Goal: Information Seeking & Learning: Learn about a topic

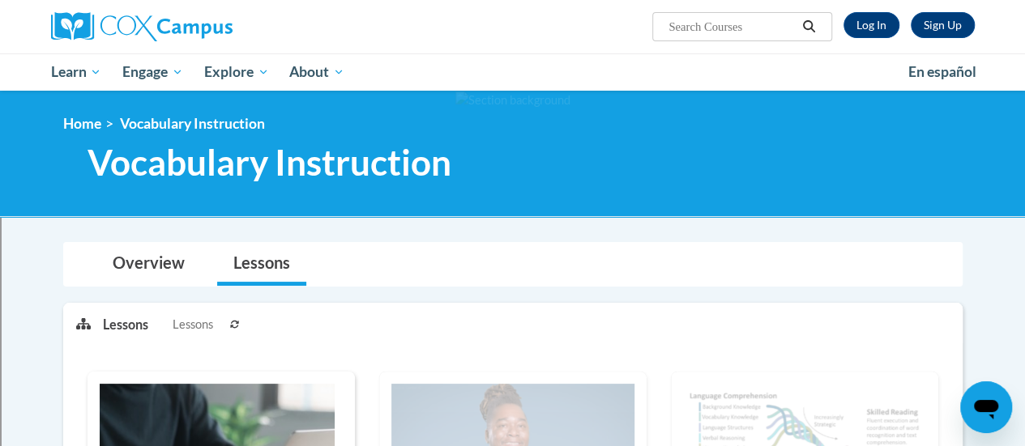
click at [0, 127] on div at bounding box center [512, 154] width 1025 height 126
click at [622, 284] on div "Overview Lessons" at bounding box center [512, 264] width 873 height 43
click at [614, 327] on div "Lessons Lessons Preview Activity Previous Next Activity Next" at bounding box center [526, 324] width 847 height 41
click at [500, 267] on div "Overview Lessons" at bounding box center [512, 264] width 873 height 43
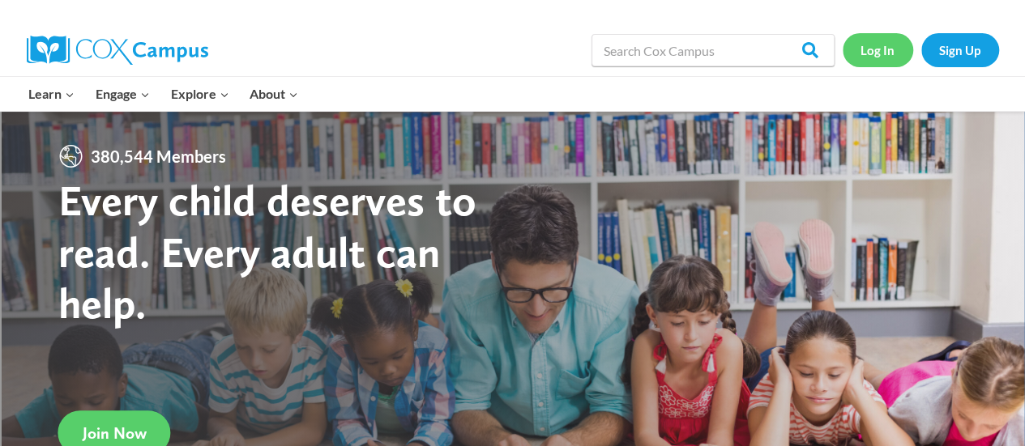
click at [863, 48] on link "Log In" at bounding box center [878, 49] width 70 height 33
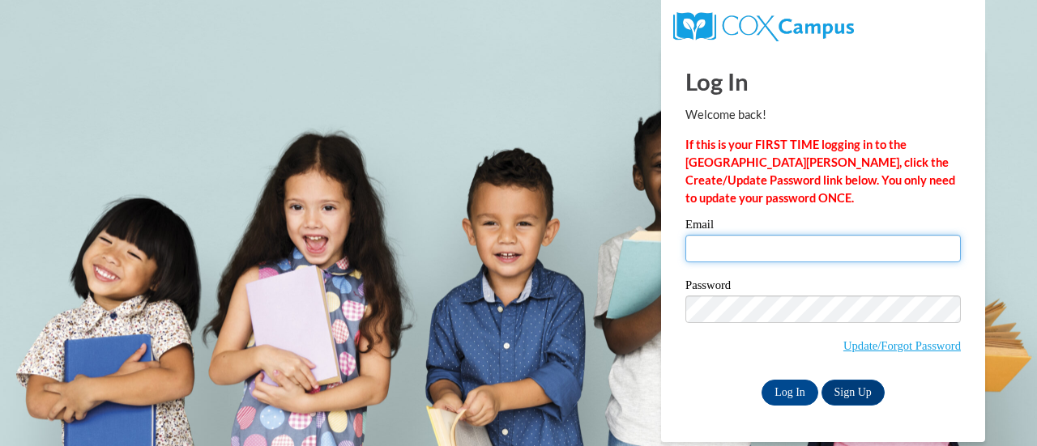
click at [743, 247] on input "Email" at bounding box center [822, 249] width 275 height 28
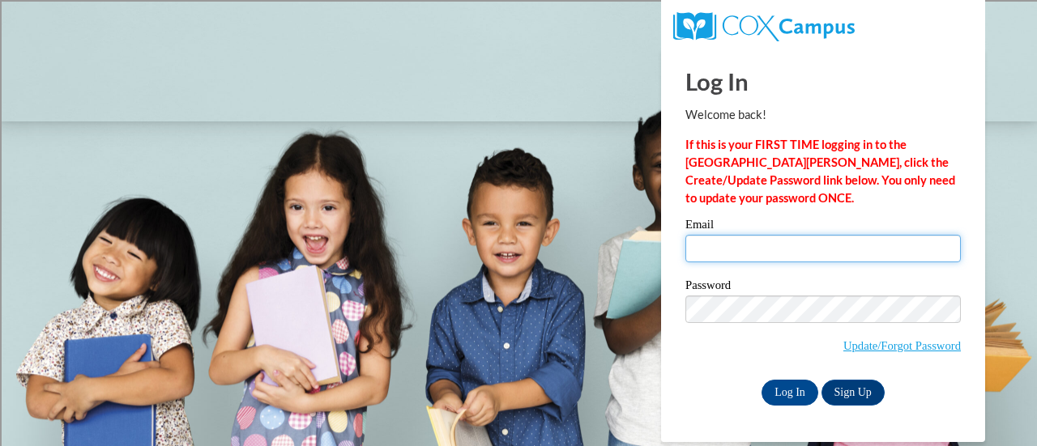
type input "[EMAIL_ADDRESS][DOMAIN_NAME]"
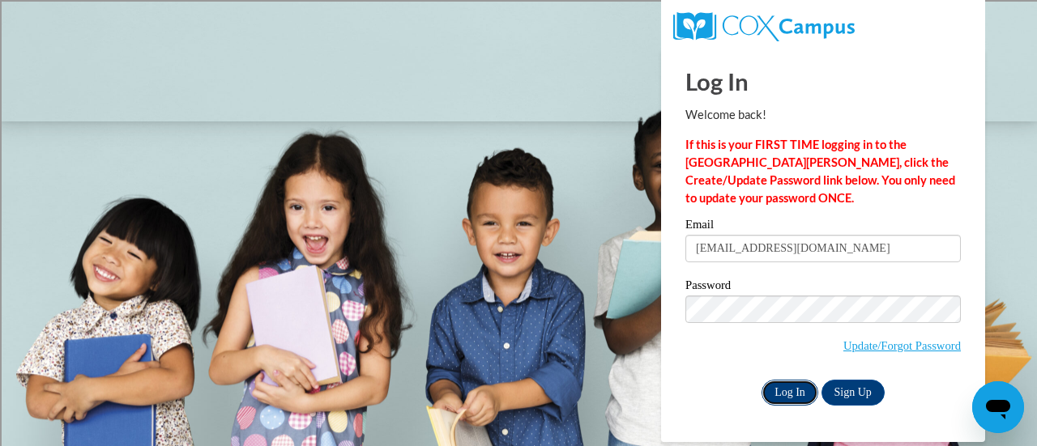
click at [798, 394] on input "Log In" at bounding box center [790, 393] width 57 height 26
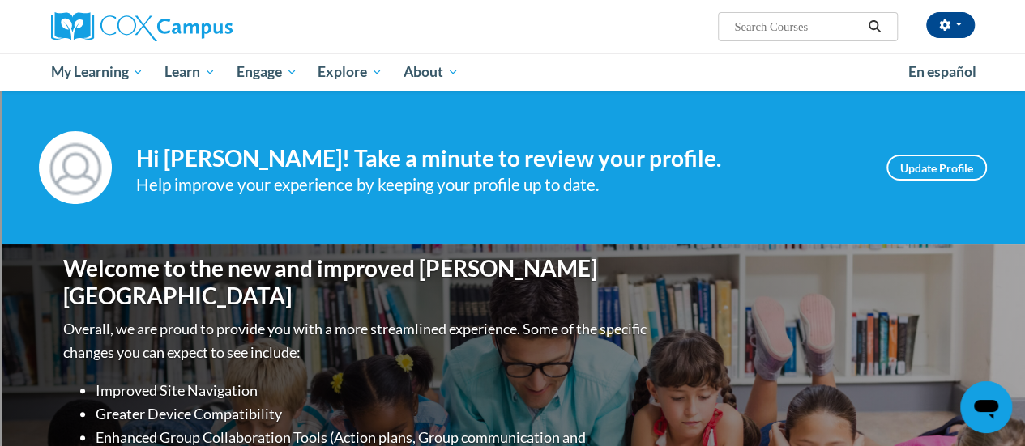
click at [898, 361] on div "Welcome to the new and improved Cox Campus Overall, we are proud to provide you…" at bounding box center [513, 407] width 948 height 324
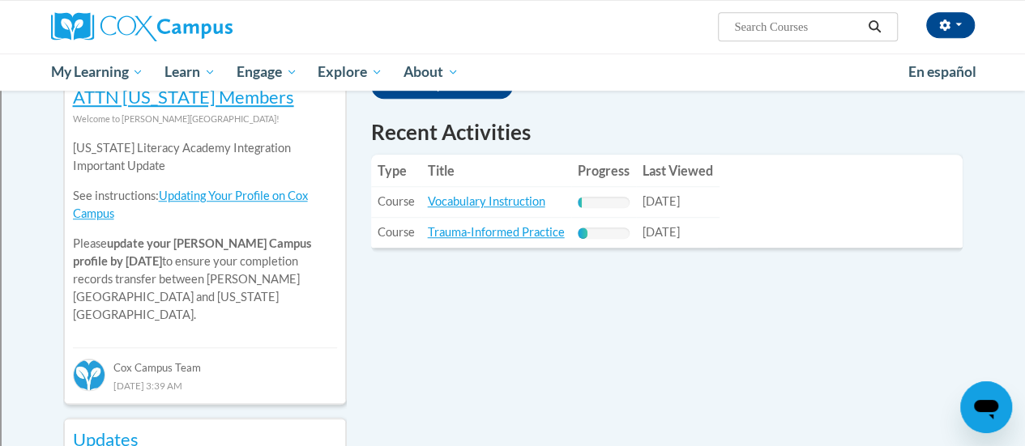
scroll to position [558, 0]
click at [486, 199] on link "Vocabulary Instruction" at bounding box center [486, 201] width 117 height 14
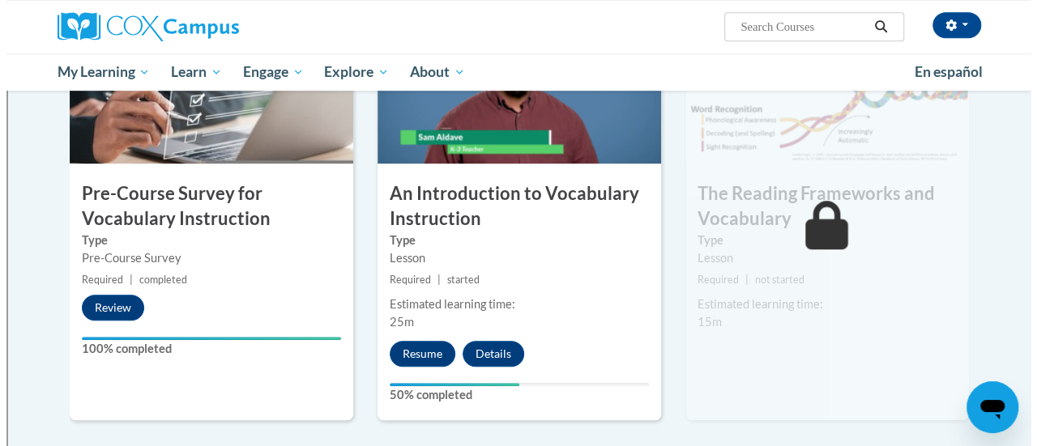
scroll to position [425, 0]
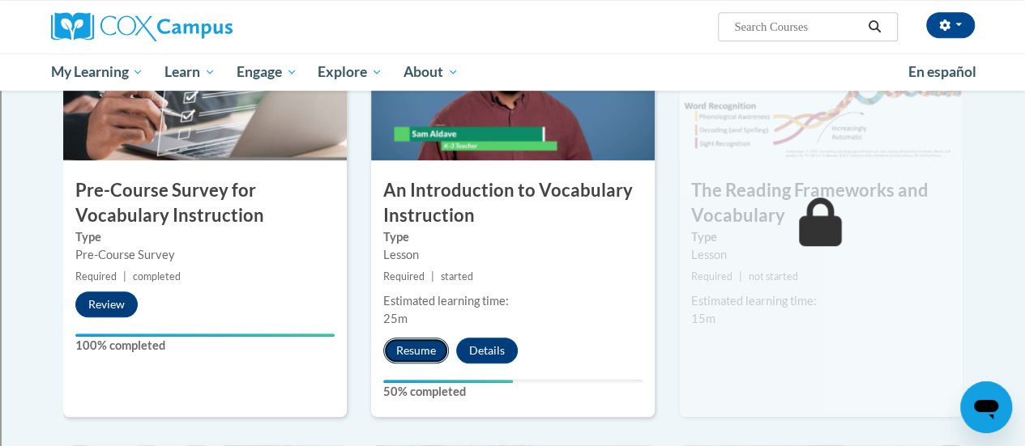
click at [407, 361] on button "Resume" at bounding box center [416, 351] width 66 height 26
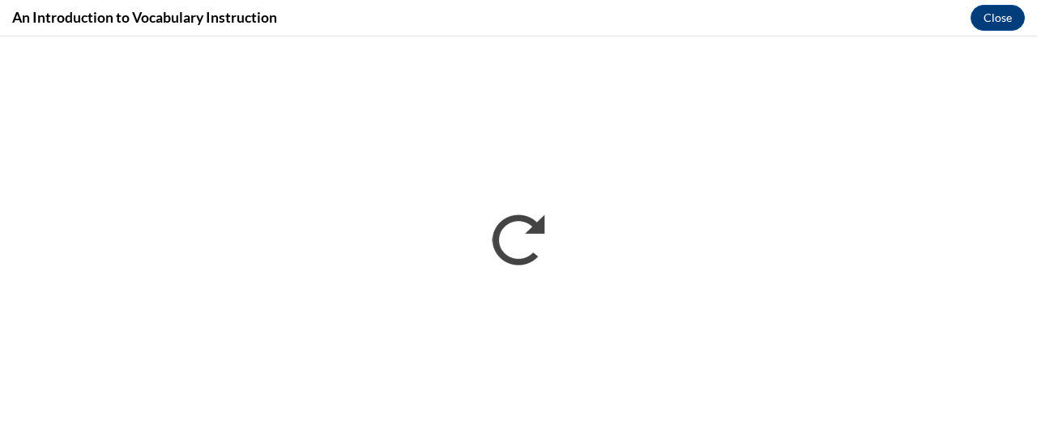
scroll to position [0, 0]
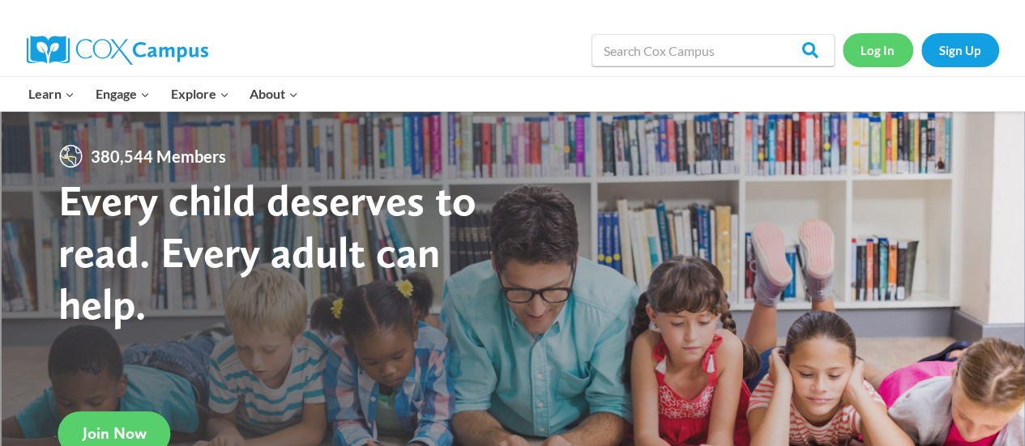
click at [883, 36] on link "Log In" at bounding box center [878, 49] width 70 height 33
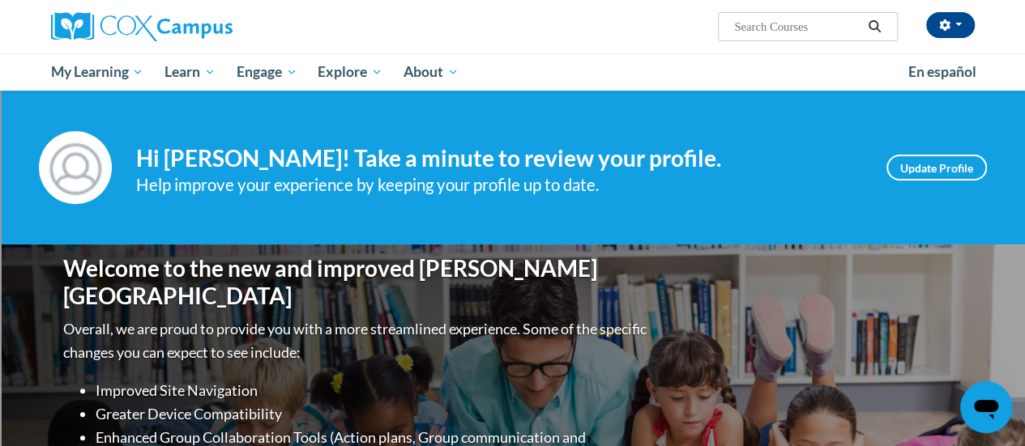
click at [813, 266] on div "Welcome to the new and improved [PERSON_NAME] Campus Overall, we are proud to p…" at bounding box center [513, 407] width 948 height 324
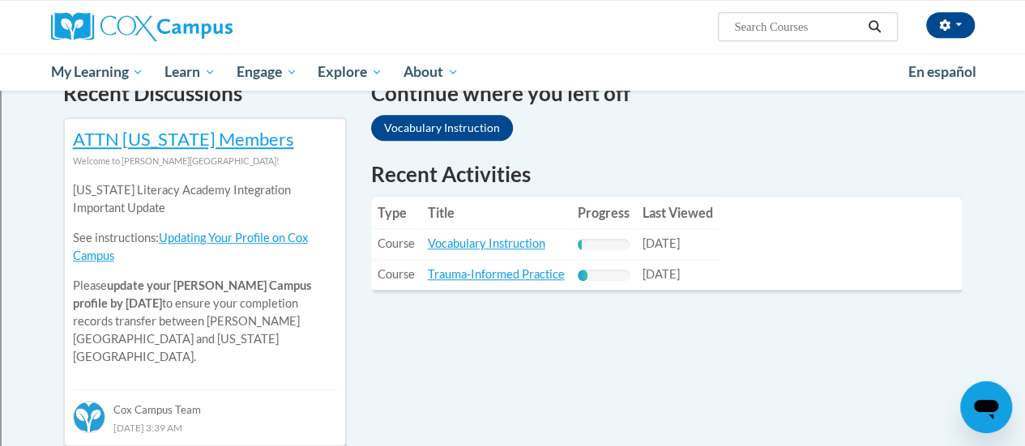
scroll to position [517, 0]
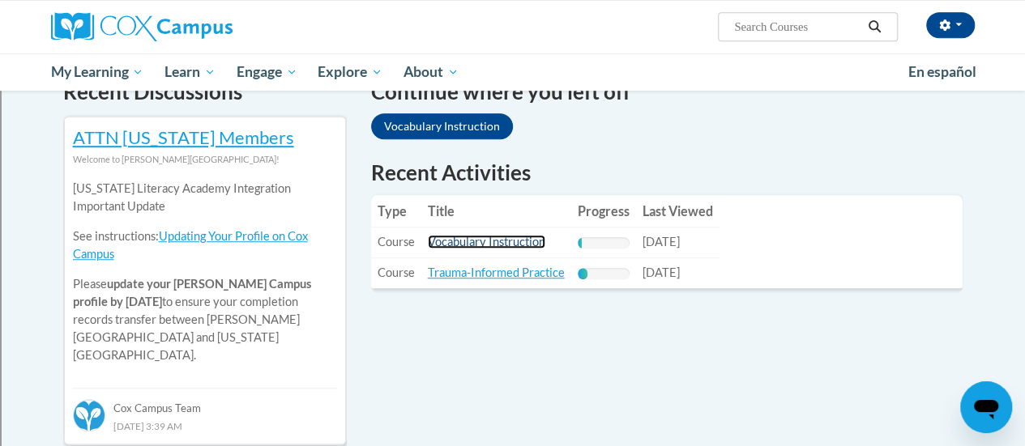
click at [506, 248] on link "Vocabulary Instruction" at bounding box center [486, 242] width 117 height 14
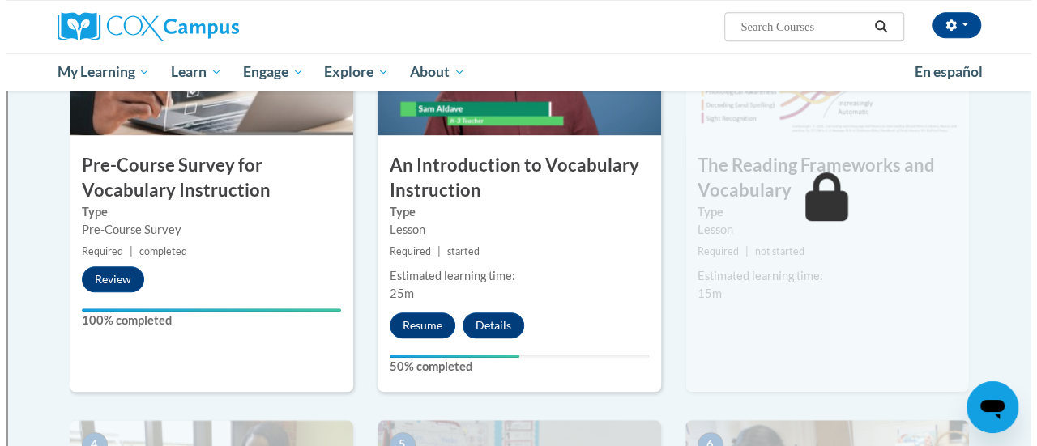
scroll to position [453, 0]
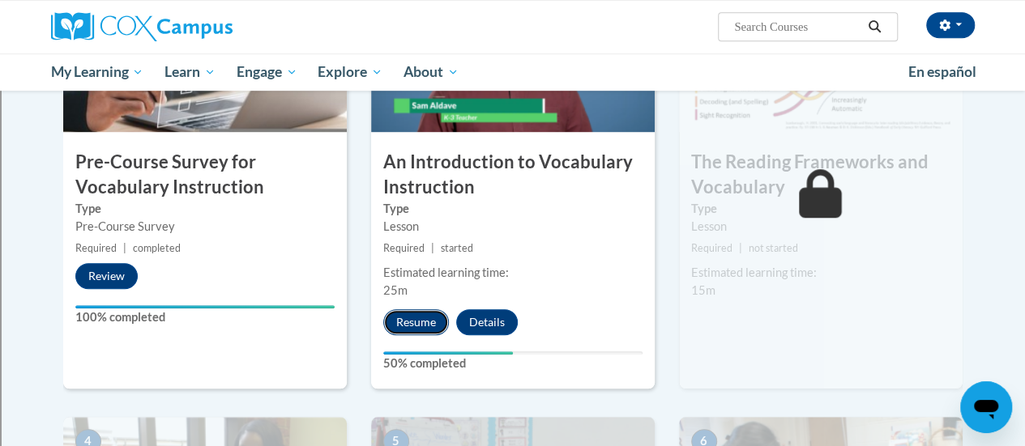
click at [412, 329] on button "Resume" at bounding box center [416, 322] width 66 height 26
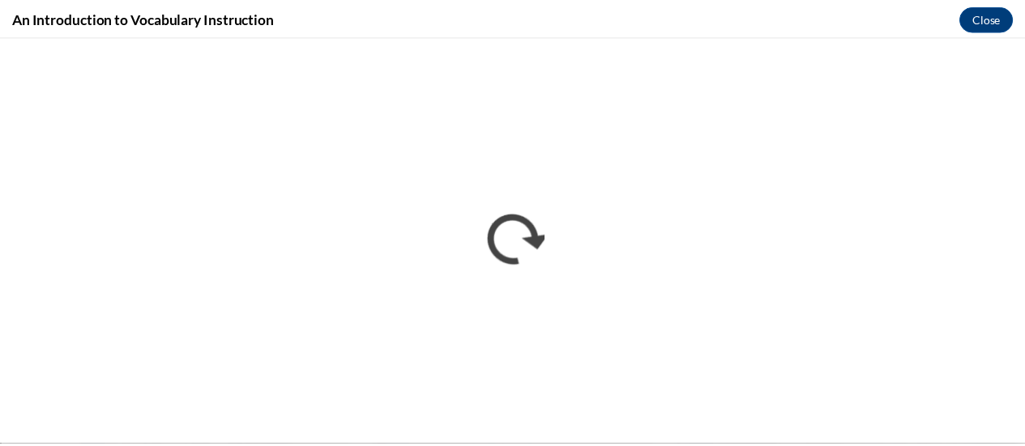
scroll to position [0, 0]
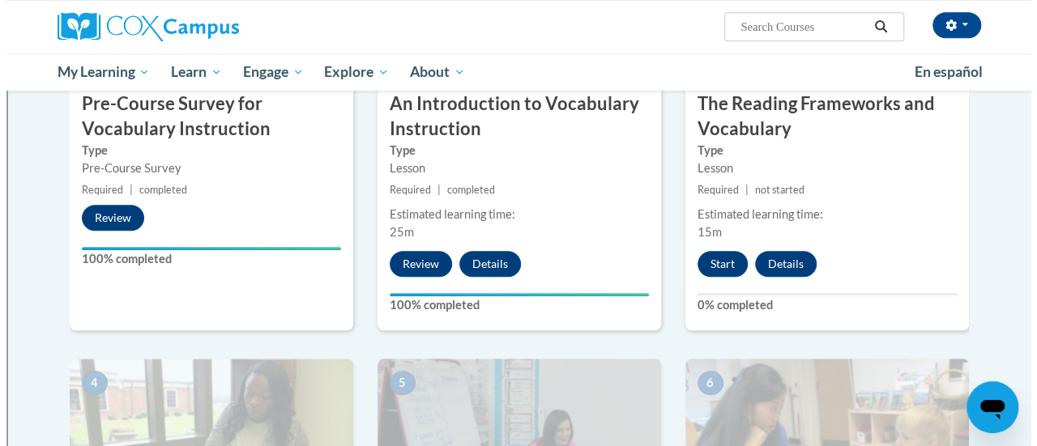
scroll to position [504, 0]
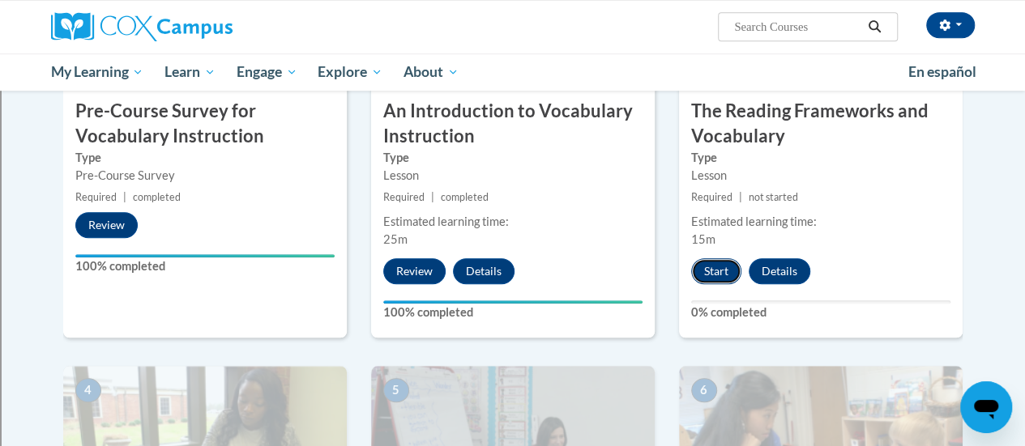
click at [715, 267] on button "Start" at bounding box center [716, 271] width 50 height 26
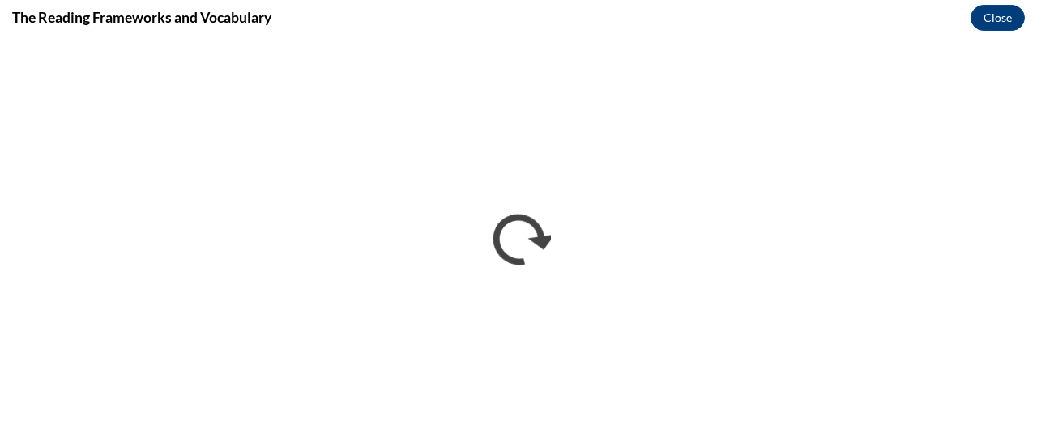
scroll to position [0, 0]
